Goal: Find specific page/section: Find specific page/section

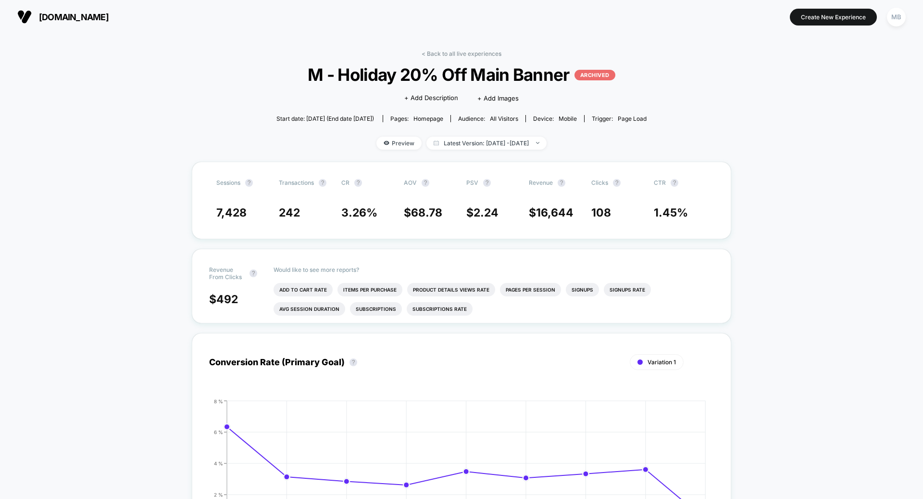
click at [908, 23] on button "MB" at bounding box center [896, 17] width 25 height 20
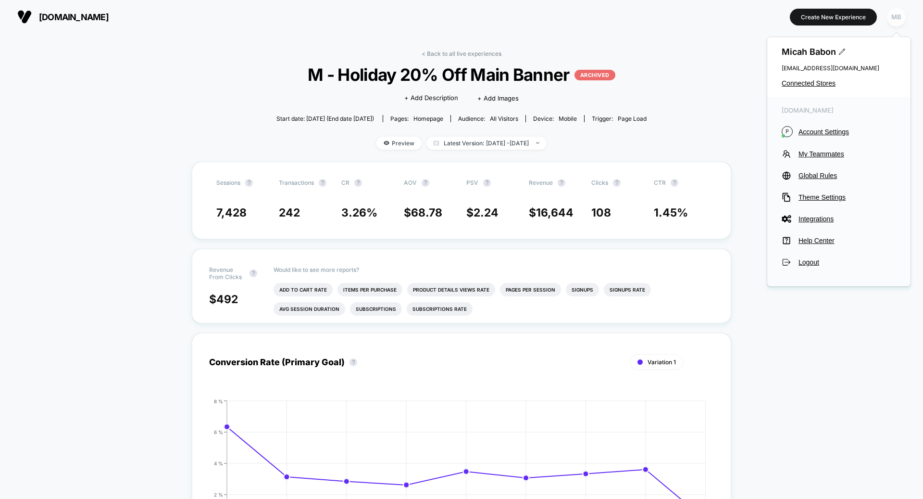
click at [896, 17] on div "MB" at bounding box center [896, 17] width 19 height 19
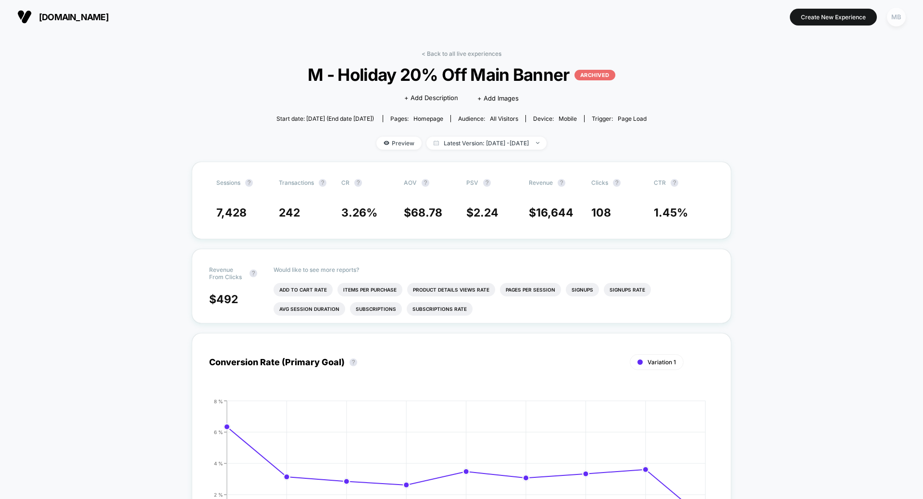
click at [894, 23] on div "MB" at bounding box center [896, 17] width 19 height 19
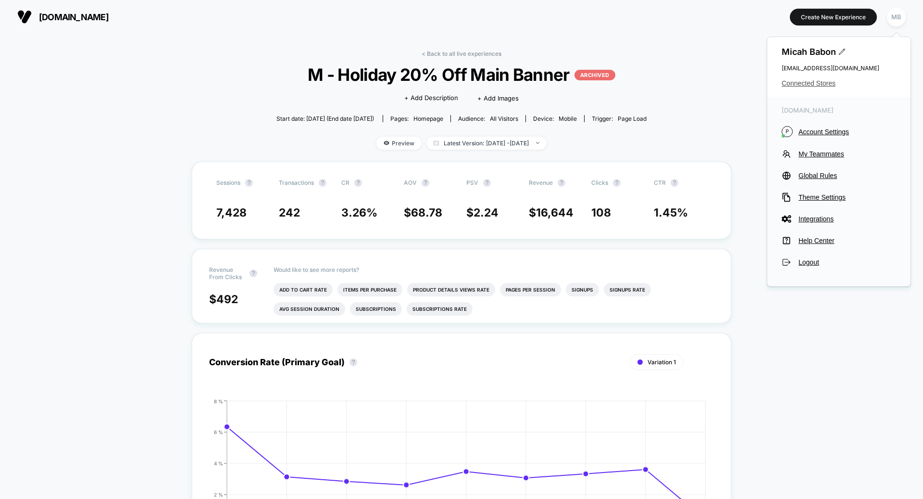
click at [814, 84] on span "Connected Stores" at bounding box center [839, 83] width 114 height 8
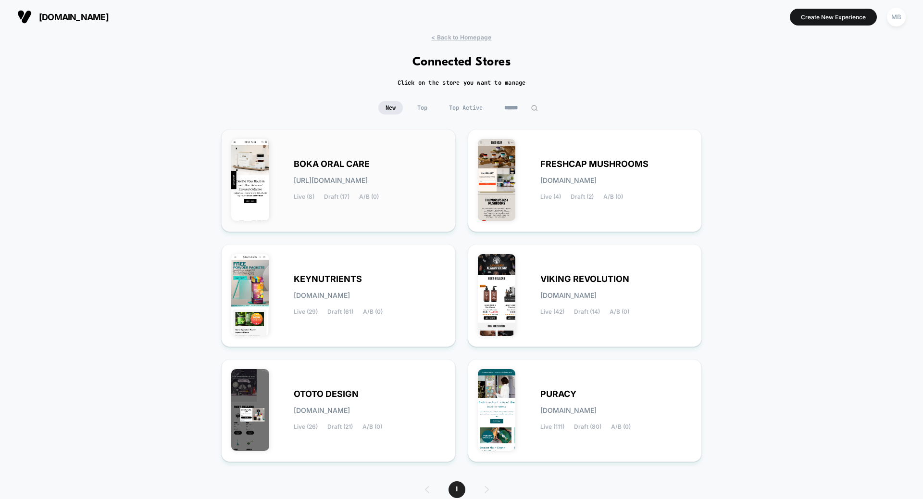
click at [404, 172] on div "BOKA ORAL CARE [URL][DOMAIN_NAME] Live (8) Draft (17) A/B (0)" at bounding box center [370, 180] width 152 height 39
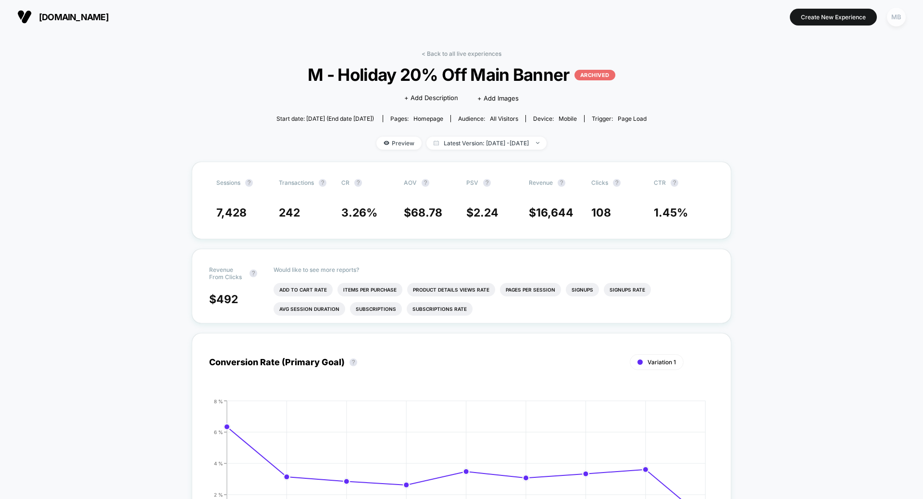
click at [902, 22] on div "MB" at bounding box center [896, 17] width 19 height 19
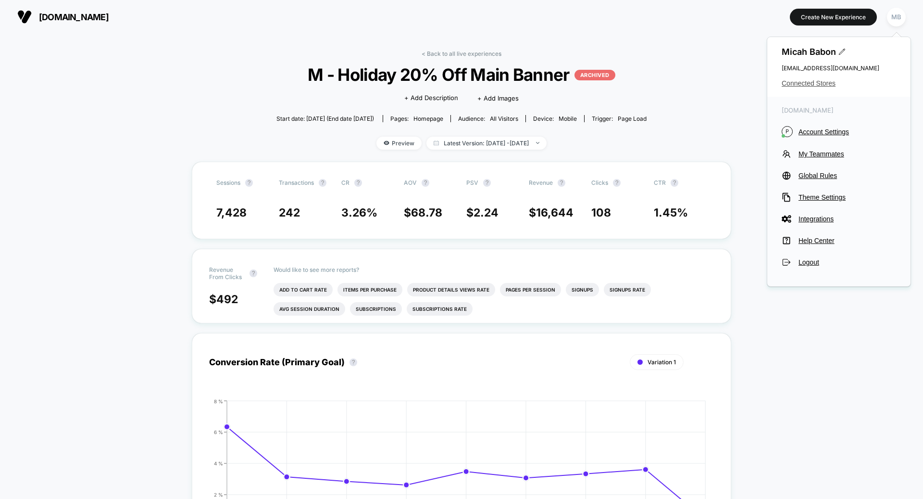
click at [818, 80] on span "Connected Stores" at bounding box center [839, 83] width 114 height 8
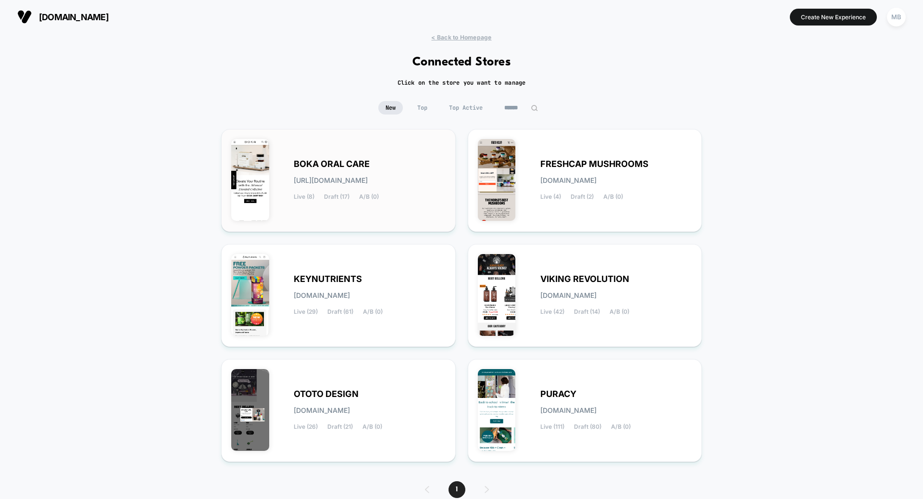
click at [423, 192] on div "BOKA ORAL CARE [URL][DOMAIN_NAME] Live (8) Draft (17) A/B (0)" at bounding box center [370, 180] width 152 height 39
